Goal: Information Seeking & Learning: Learn about a topic

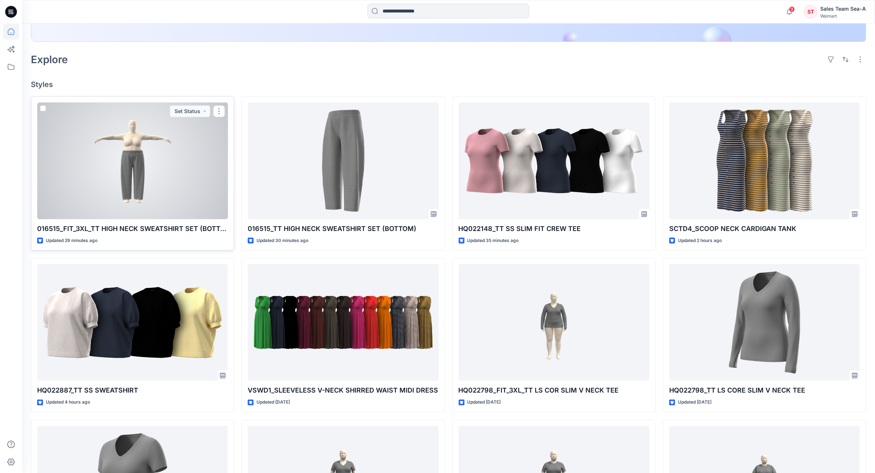
scroll to position [322, 0]
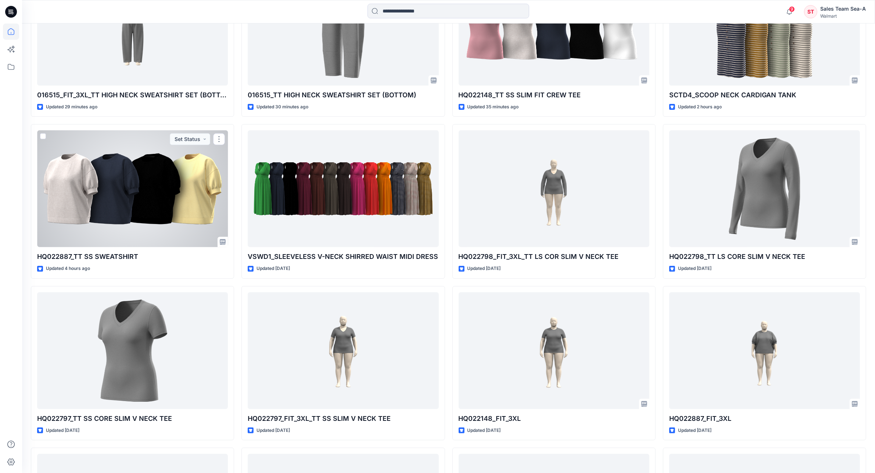
click at [124, 204] on div at bounding box center [132, 188] width 191 height 117
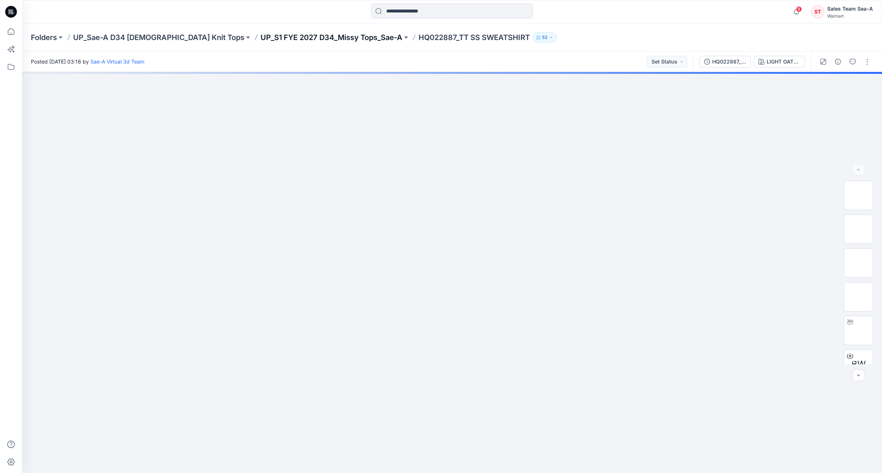
click at [291, 37] on p "UP_S1 FYE 2027 D34_Missy Tops_Sae-A" at bounding box center [332, 37] width 142 height 10
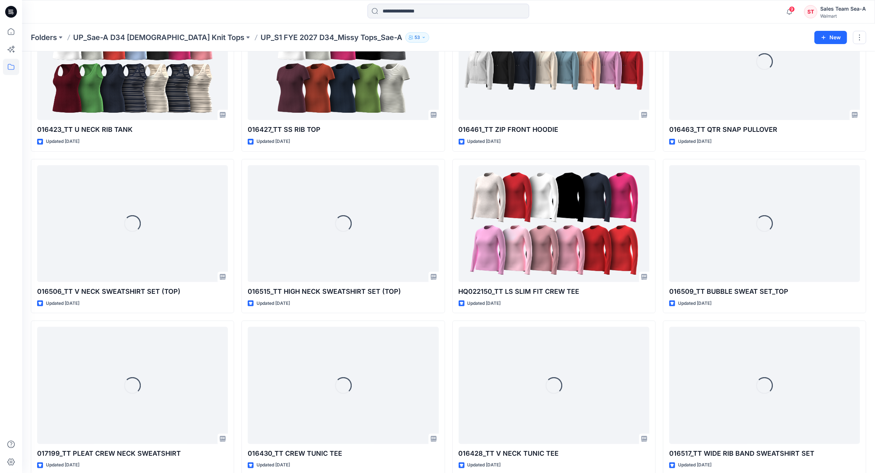
scroll to position [414, 0]
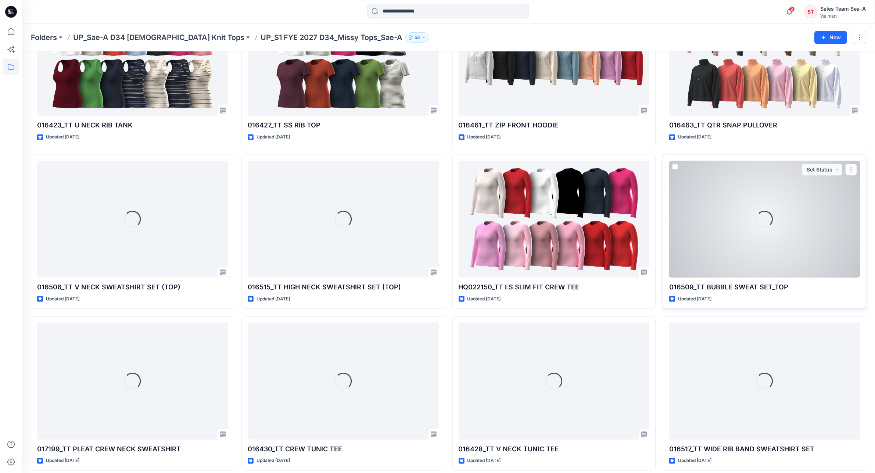
click at [748, 247] on div "Loading..." at bounding box center [764, 219] width 191 height 117
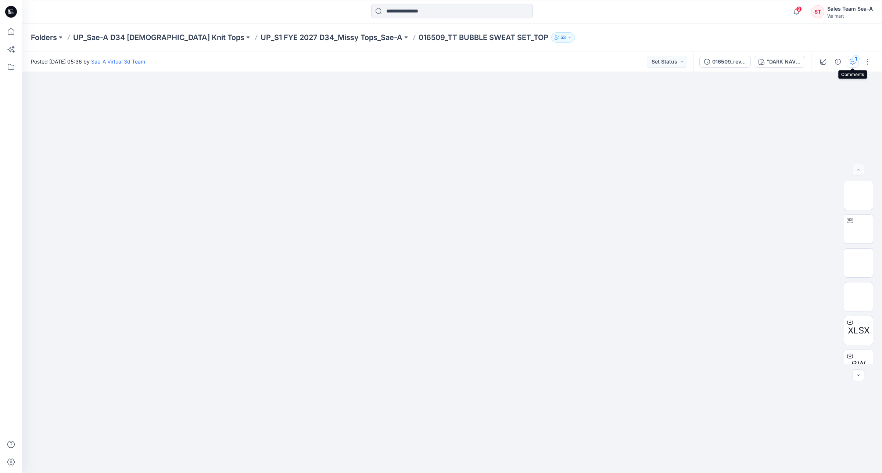
click at [852, 60] on div "1" at bounding box center [855, 58] width 7 height 7
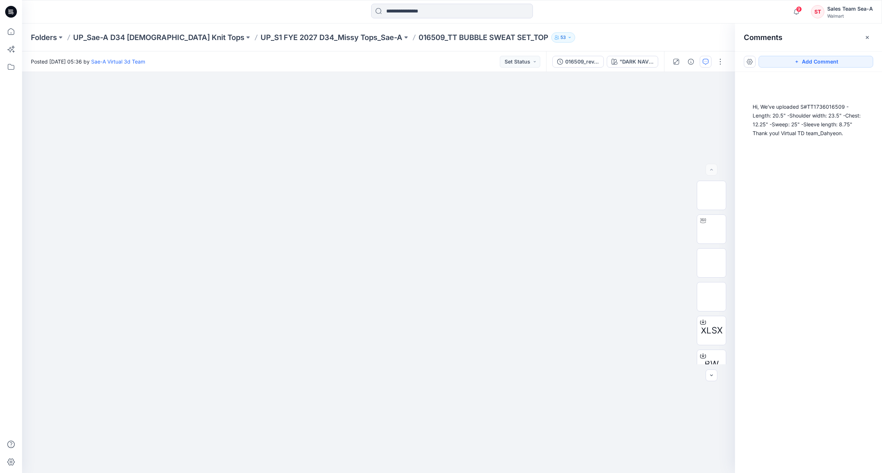
click at [700, 56] on button "button" at bounding box center [706, 62] width 12 height 12
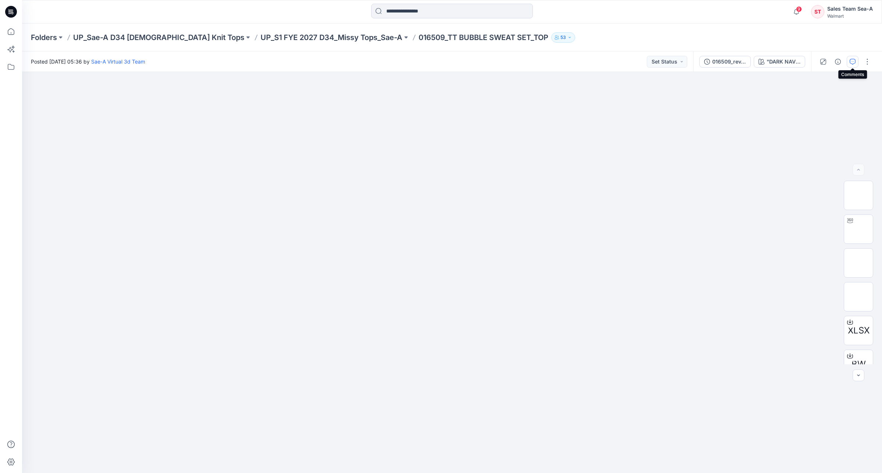
click at [852, 60] on icon "button" at bounding box center [853, 62] width 6 height 6
